Goal: Task Accomplishment & Management: Use online tool/utility

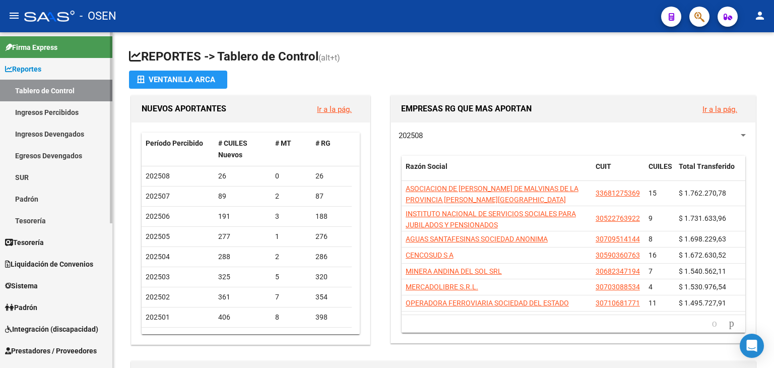
click at [39, 73] on span "Reportes" at bounding box center [23, 68] width 36 height 11
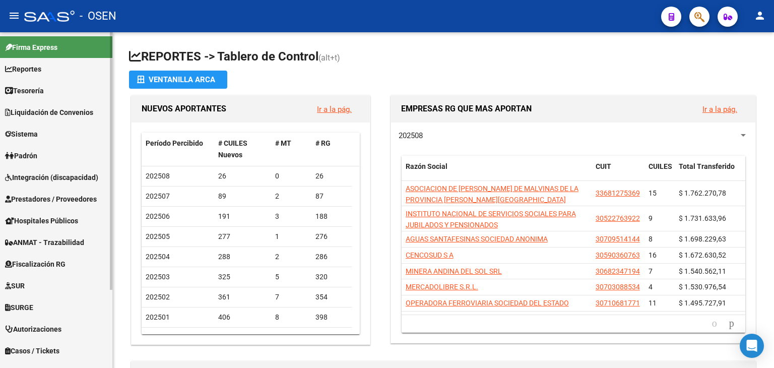
click at [40, 90] on span "Tesorería" at bounding box center [24, 90] width 39 height 11
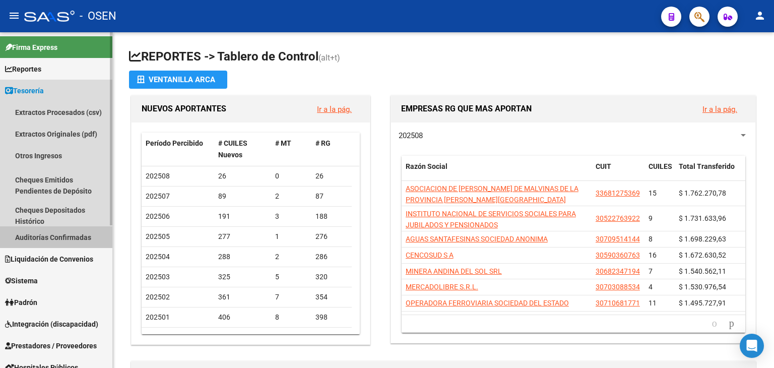
click at [51, 233] on link "Auditorías Confirmadas" at bounding box center [56, 237] width 112 height 22
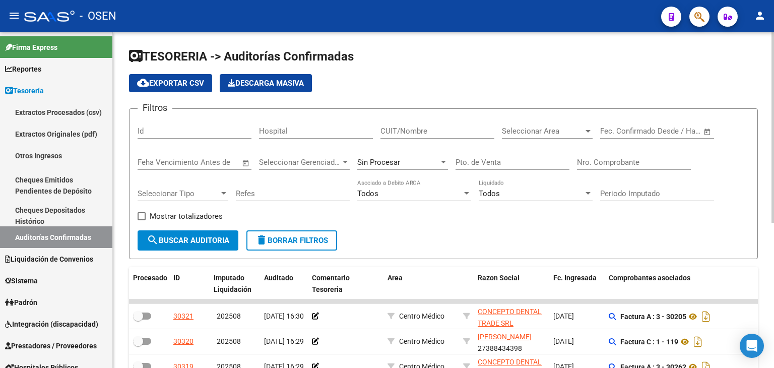
click at [592, 156] on div "Nro. Comprobante" at bounding box center [634, 159] width 114 height 22
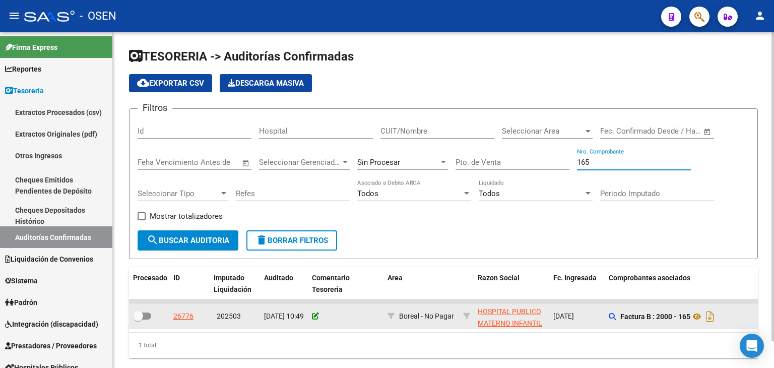
type input "165"
click at [317, 315] on icon at bounding box center [315, 315] width 7 height 7
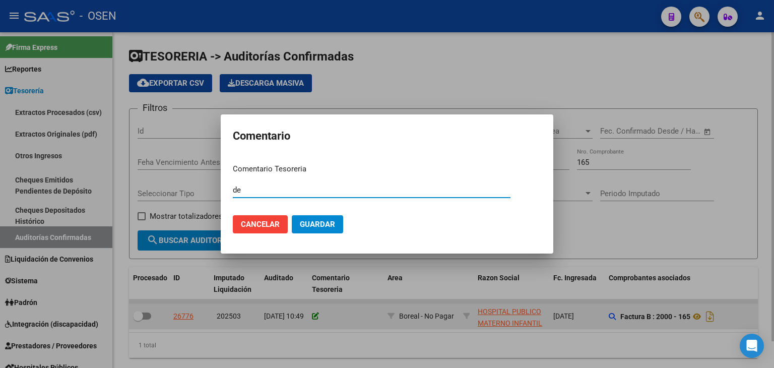
type input "d"
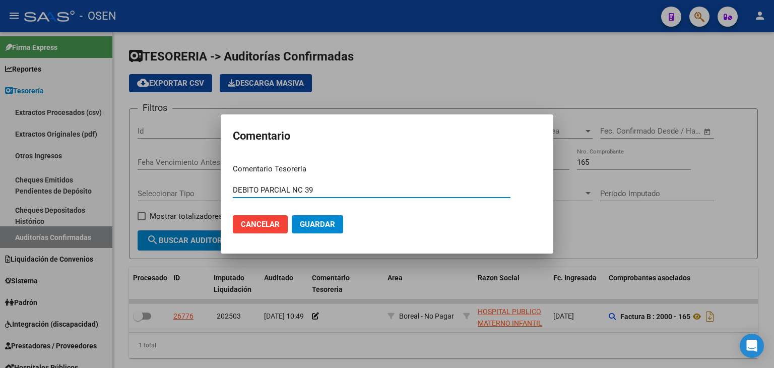
type input "DEBITO PARCIAL NC 39"
click at [292, 215] on button "Guardar" at bounding box center [317, 224] width 51 height 18
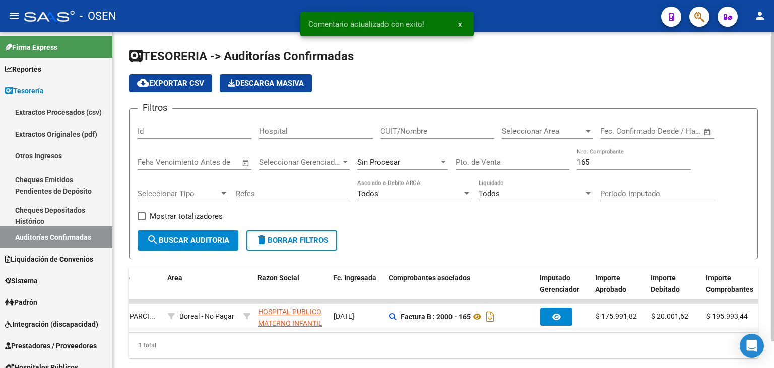
scroll to position [0, 214]
